Goal: Obtain resource: Download file/media

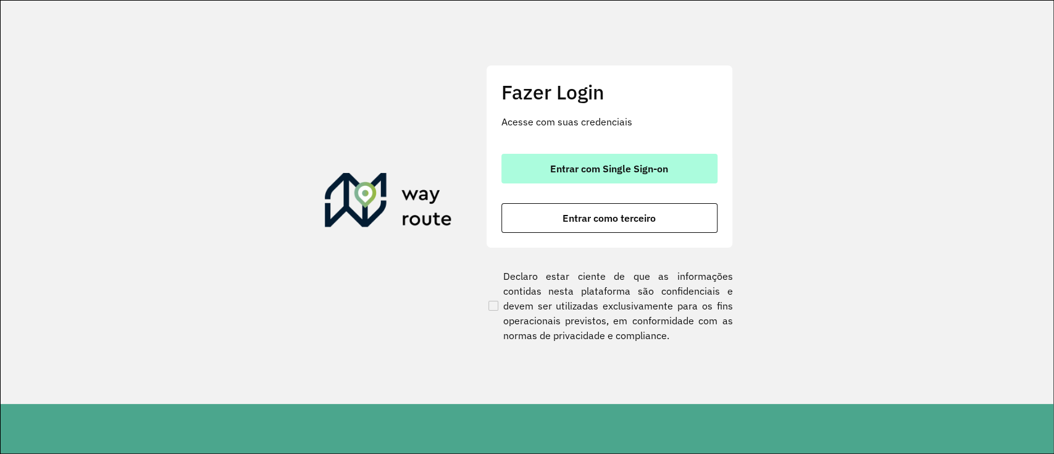
click at [630, 164] on span "Entrar com Single Sign-on" at bounding box center [609, 169] width 118 height 10
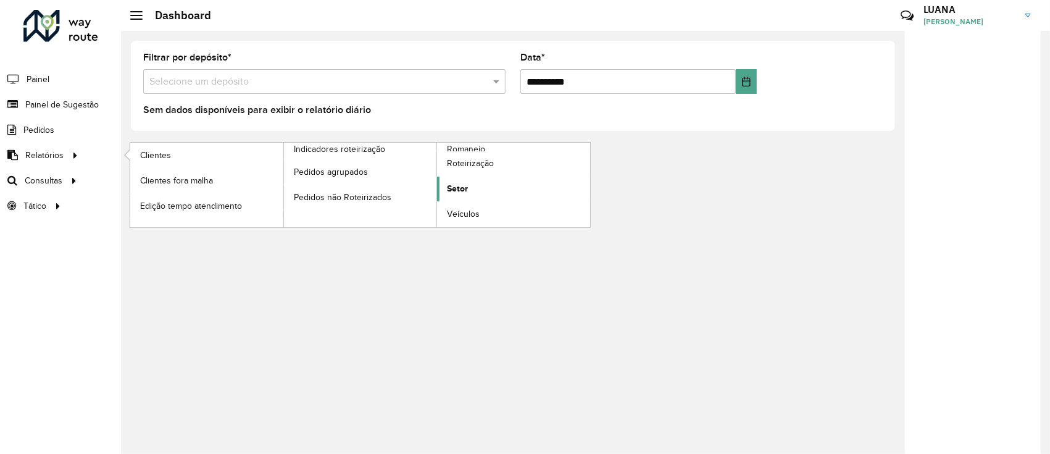
click at [522, 183] on link "Setor" at bounding box center [513, 189] width 153 height 25
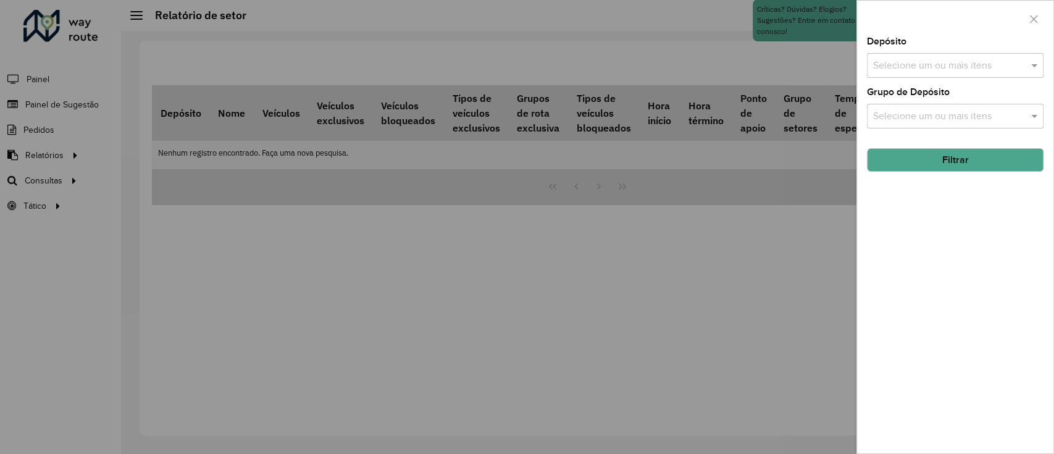
click at [925, 69] on input "text" at bounding box center [949, 66] width 158 height 15
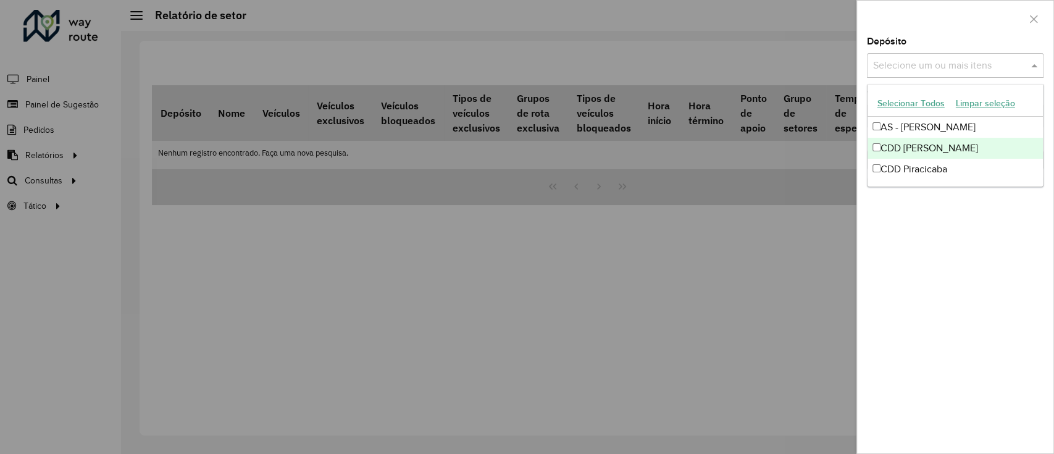
click at [944, 152] on div "CDD [PERSON_NAME]" at bounding box center [954, 148] width 175 height 21
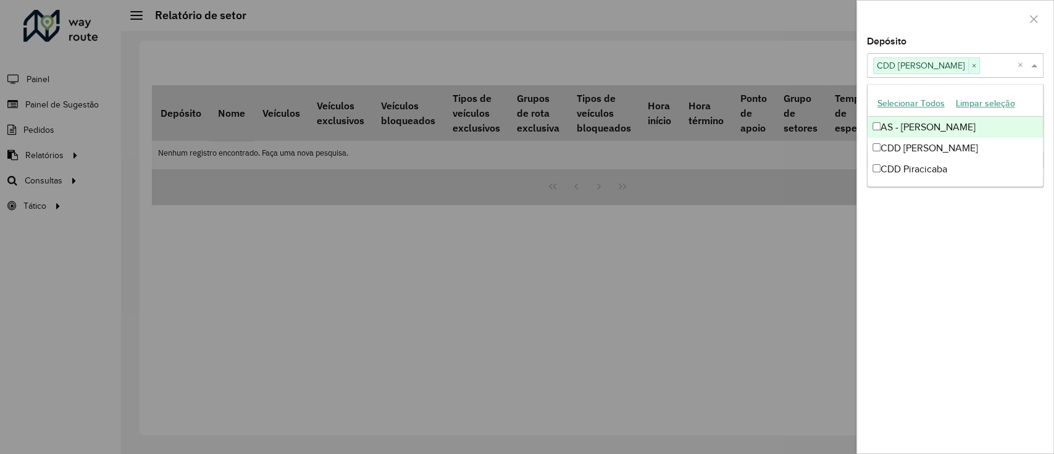
click at [956, 35] on div at bounding box center [955, 19] width 196 height 36
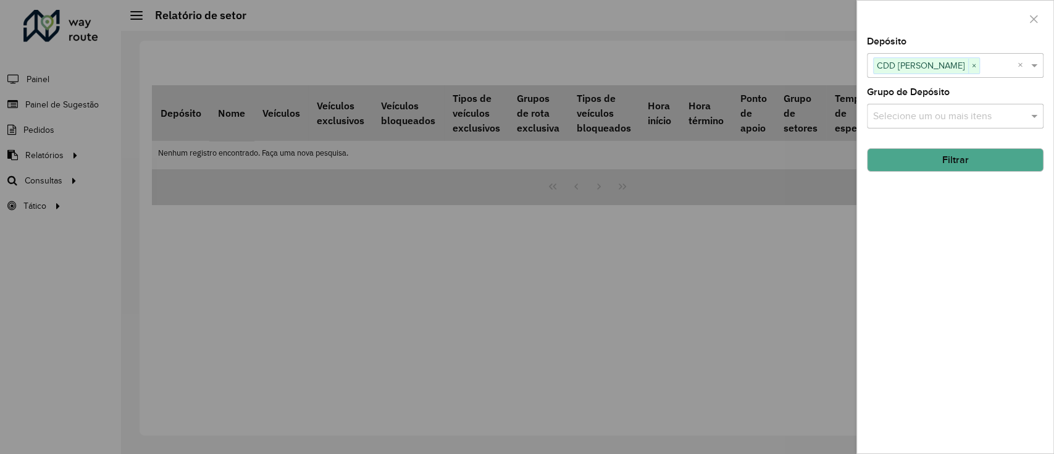
click at [946, 158] on button "Filtrar" at bounding box center [955, 159] width 177 height 23
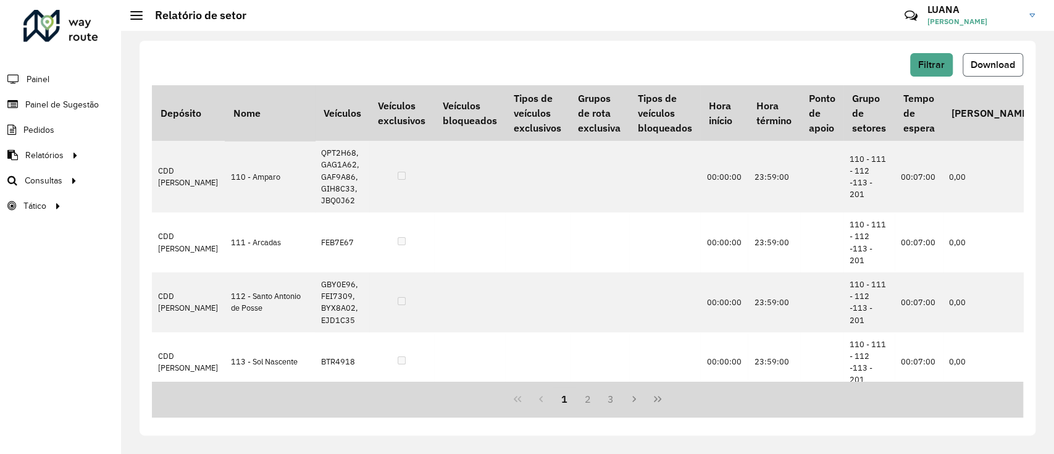
click at [987, 63] on span "Download" at bounding box center [993, 64] width 44 height 10
drag, startPoint x: 567, startPoint y: 50, endPoint x: 317, endPoint y: 19, distance: 251.3
click at [454, 54] on div "Filtrar Download Depósito Nome Veículos Veículos exclusivos Veículos bloqueados…" at bounding box center [588, 238] width 896 height 395
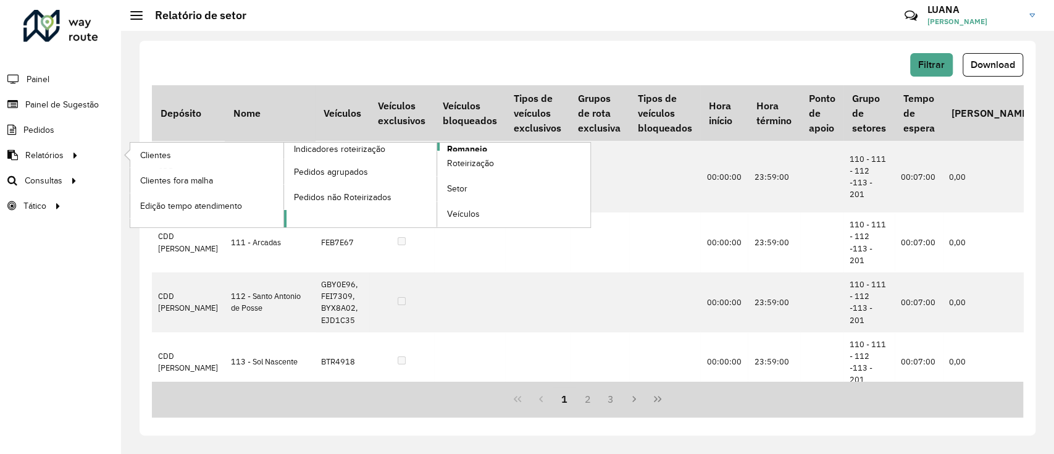
click at [482, 146] on span "Romaneio" at bounding box center [467, 149] width 40 height 13
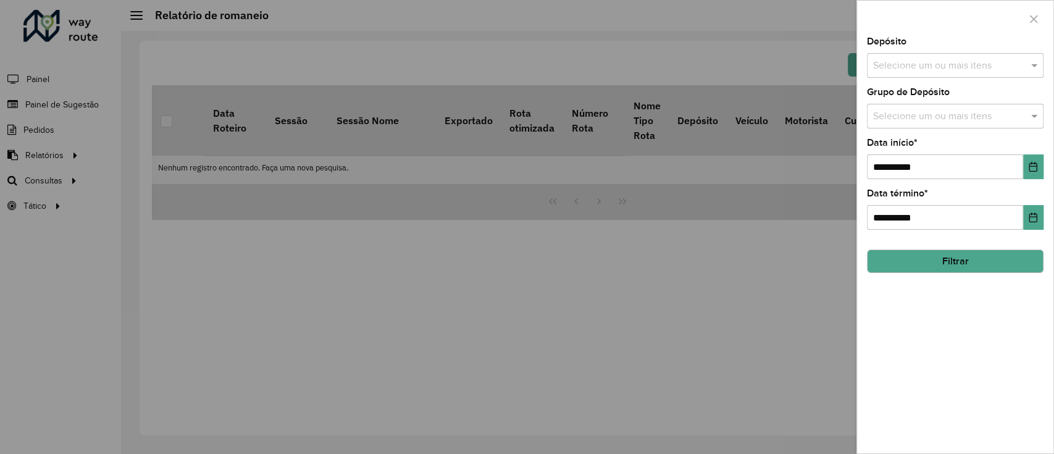
click at [929, 73] on div "Selecione um ou mais itens" at bounding box center [955, 65] width 177 height 25
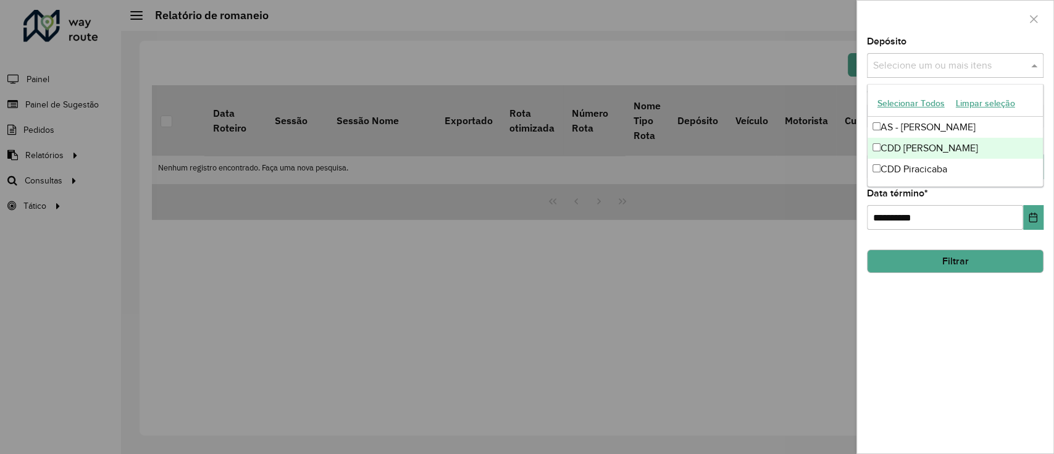
click at [932, 146] on div "CDD [PERSON_NAME]" at bounding box center [954, 148] width 175 height 21
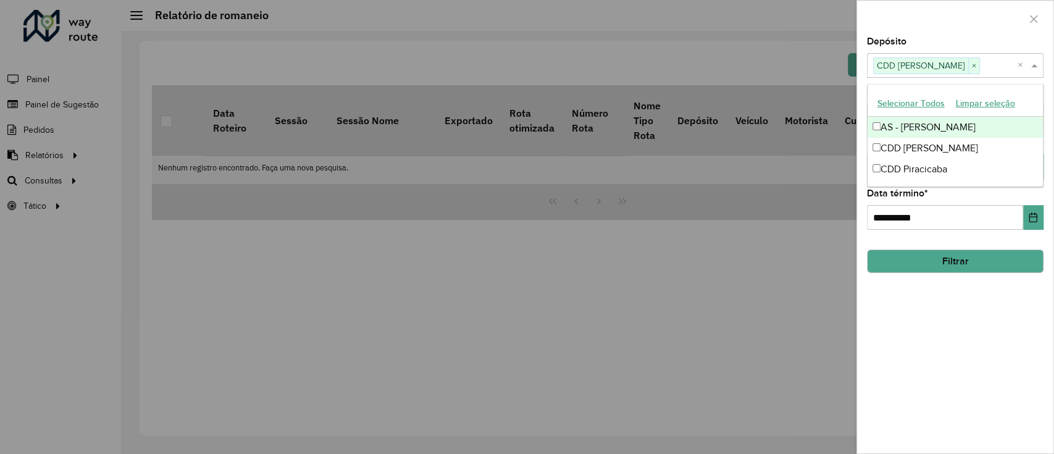
click at [972, 25] on div at bounding box center [955, 19] width 196 height 36
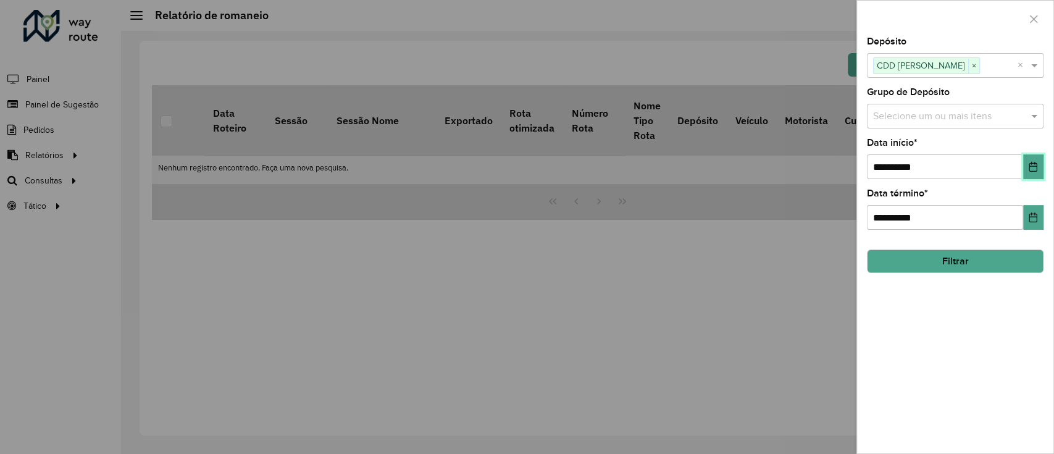
click at [1035, 173] on button "Choose Date" at bounding box center [1033, 166] width 20 height 25
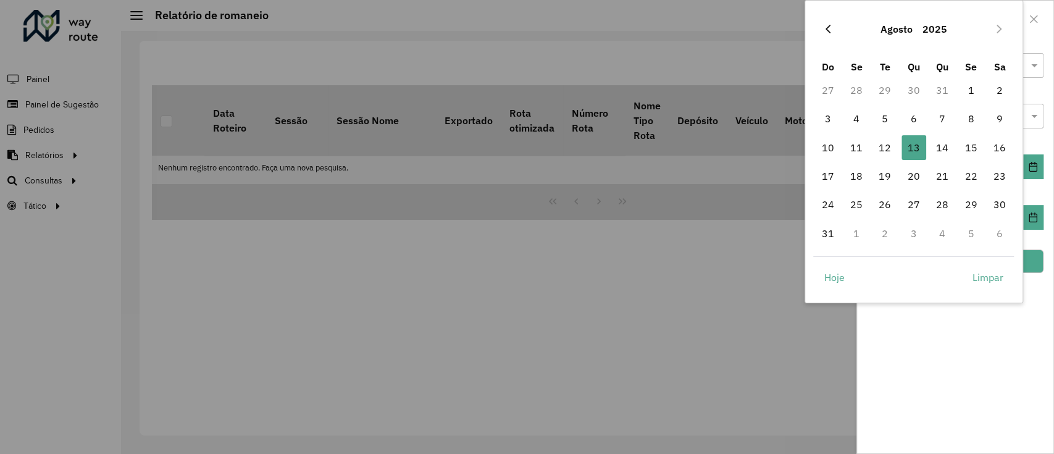
click at [828, 31] on icon "Previous Month" at bounding box center [827, 29] width 5 height 9
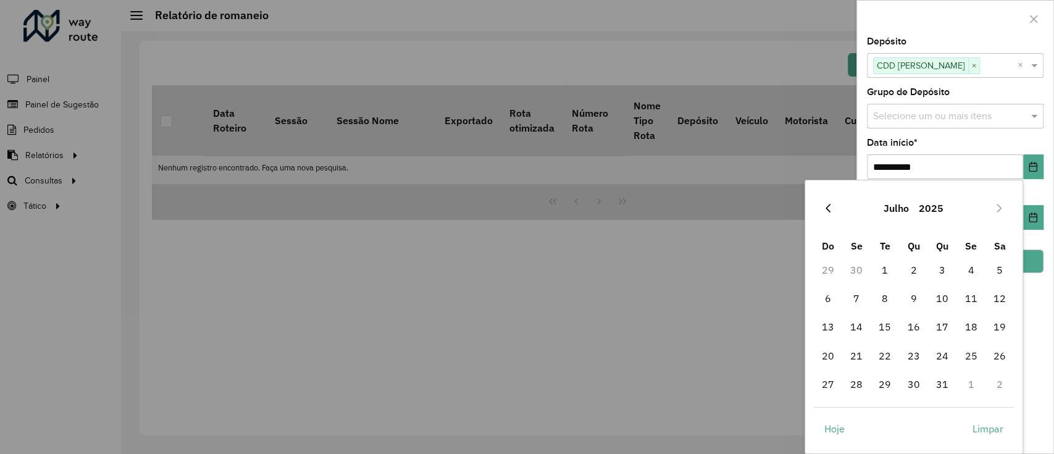
click at [820, 202] on button "Previous Month" at bounding box center [828, 208] width 20 height 20
click at [863, 274] on span "2" at bounding box center [856, 269] width 25 height 25
type input "**********"
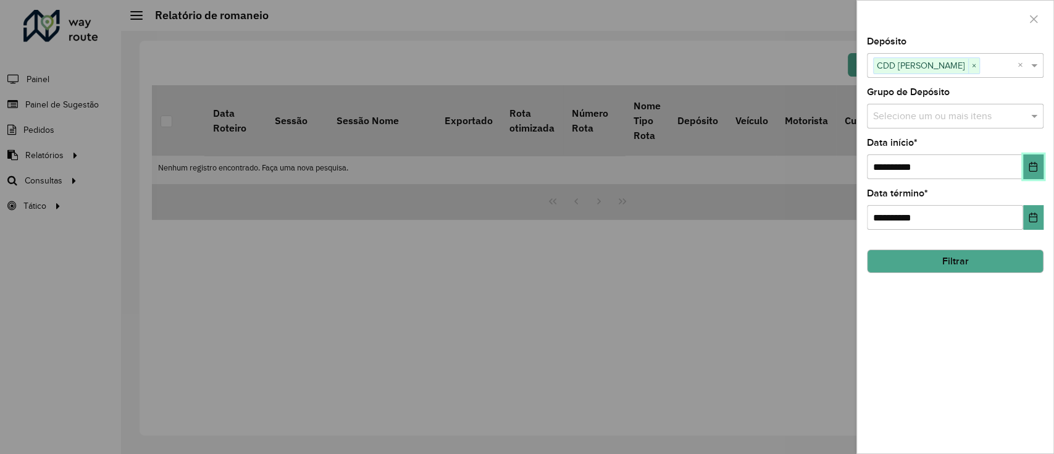
click at [1032, 169] on icon "Choose Date" at bounding box center [1033, 167] width 10 height 10
click at [988, 143] on div "**********" at bounding box center [955, 158] width 177 height 41
click at [994, 259] on button "Filtrar" at bounding box center [955, 260] width 177 height 23
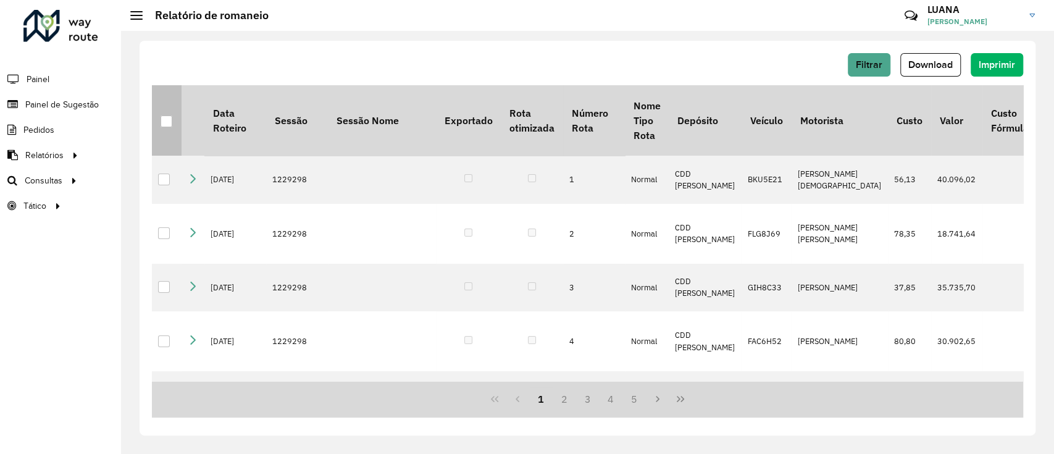
click at [163, 122] on div at bounding box center [167, 121] width 12 height 12
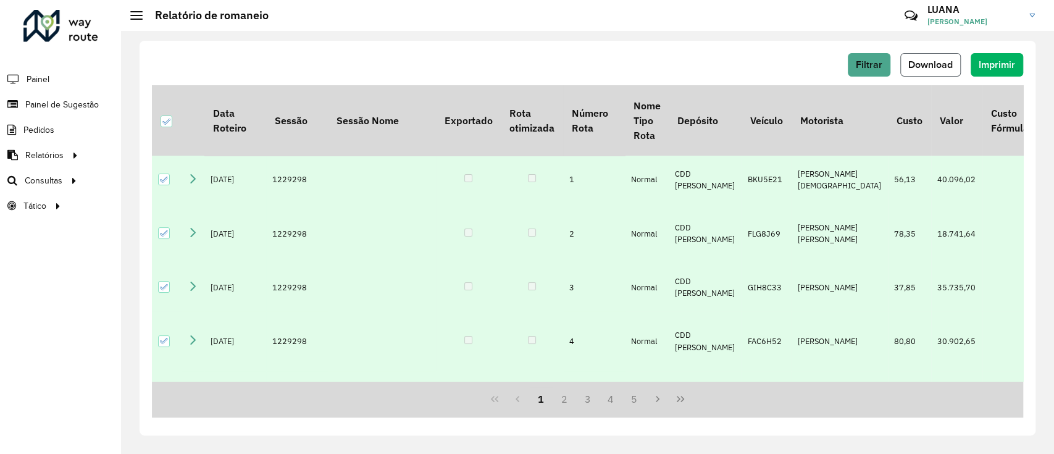
click at [924, 66] on span "Download" at bounding box center [930, 64] width 44 height 10
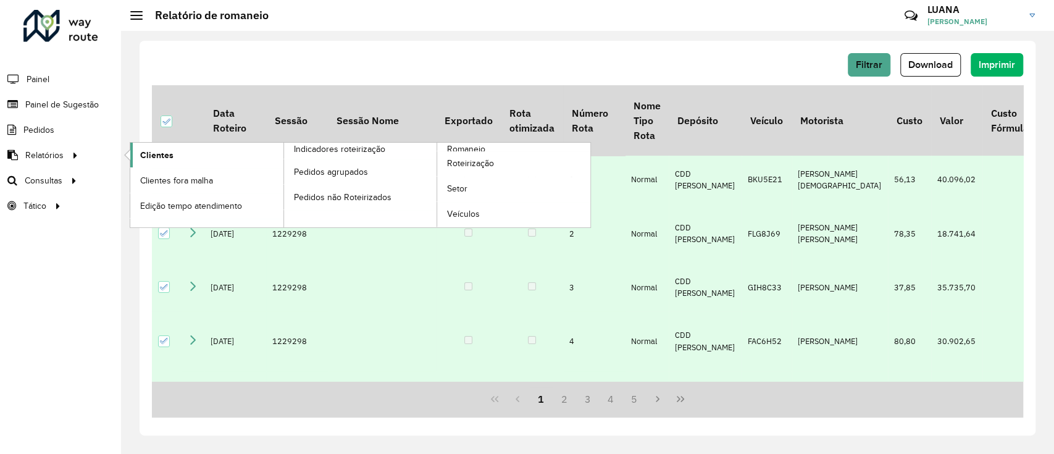
click at [172, 156] on link "Clientes" at bounding box center [206, 155] width 153 height 25
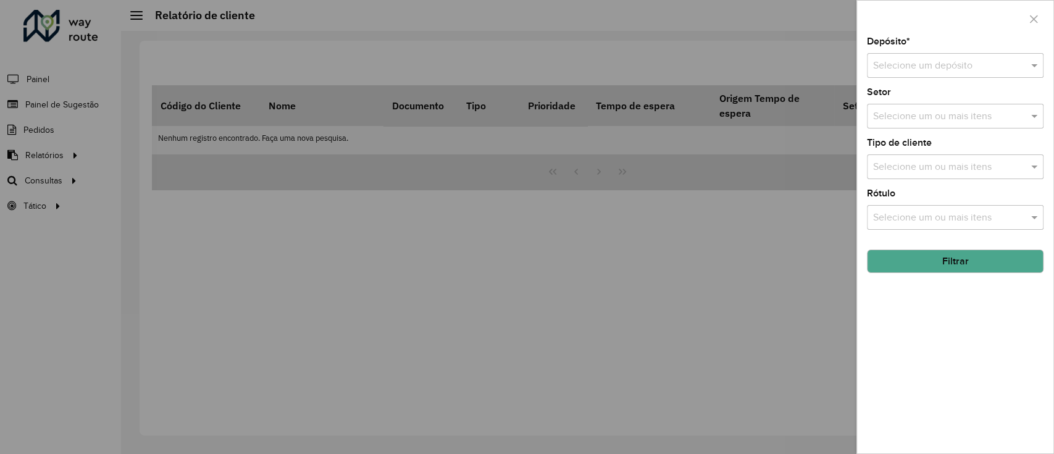
click at [919, 60] on input "text" at bounding box center [943, 66] width 140 height 15
click at [924, 121] on span "CDD [PERSON_NAME]" at bounding box center [921, 122] width 98 height 10
click at [941, 262] on button "Filtrar" at bounding box center [955, 260] width 177 height 23
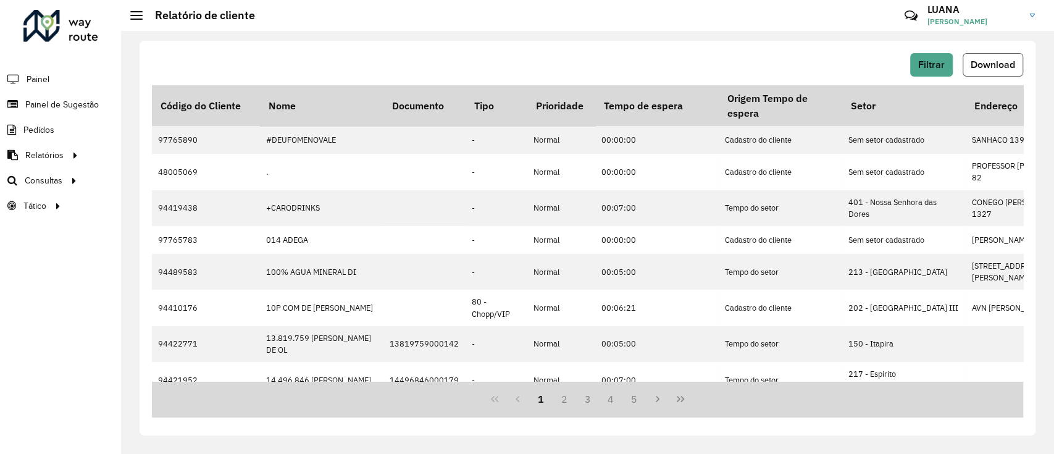
click at [995, 67] on span "Download" at bounding box center [993, 64] width 44 height 10
